Goal: Browse casually

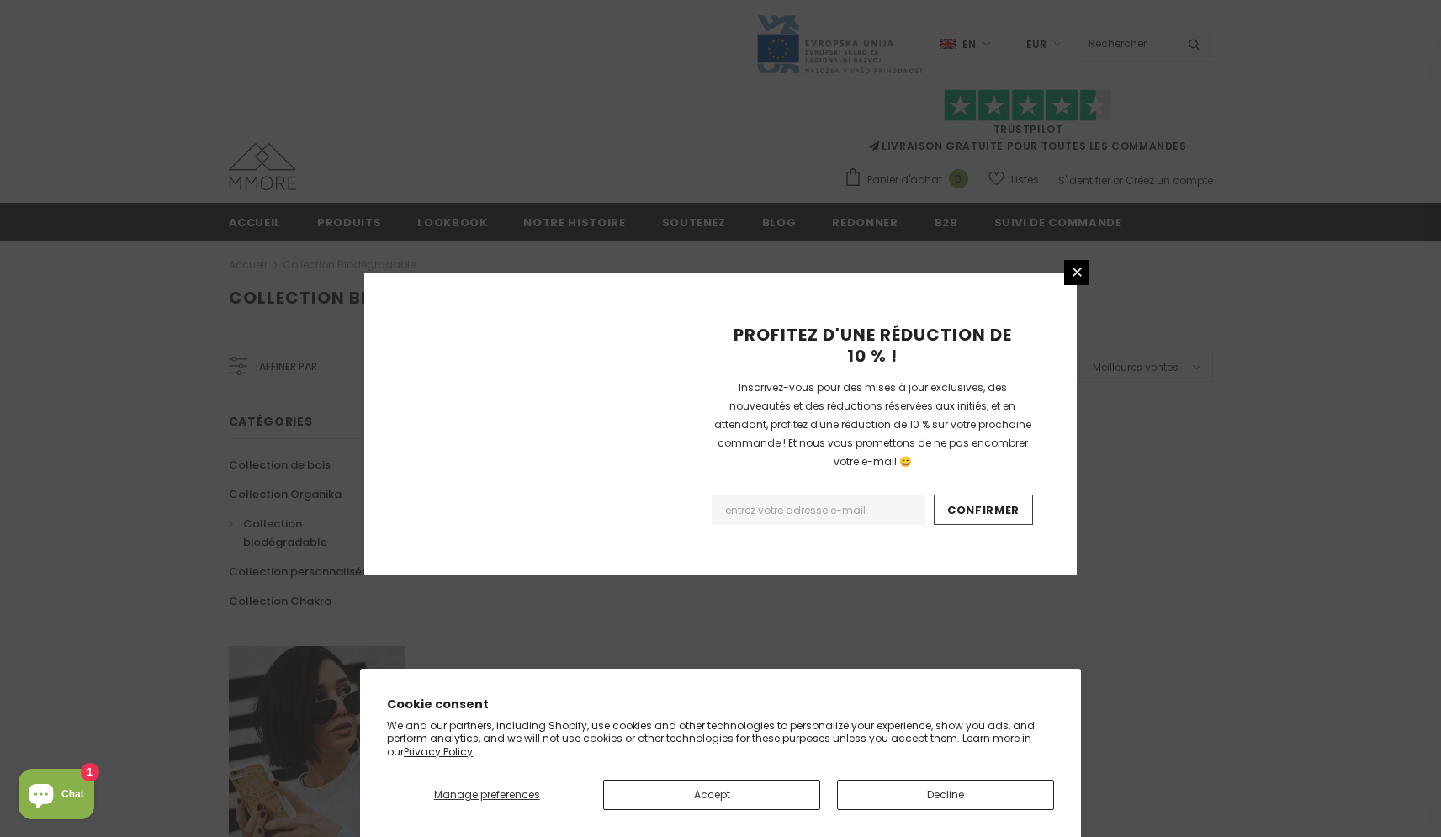
scroll to position [928, 0]
